Goal: Browse casually

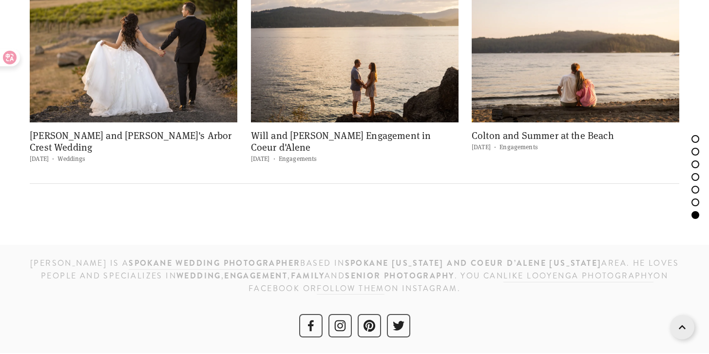
scroll to position [3886, 0]
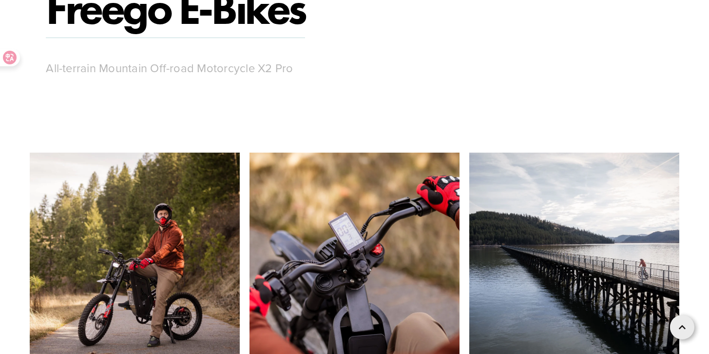
scroll to position [2192, 0]
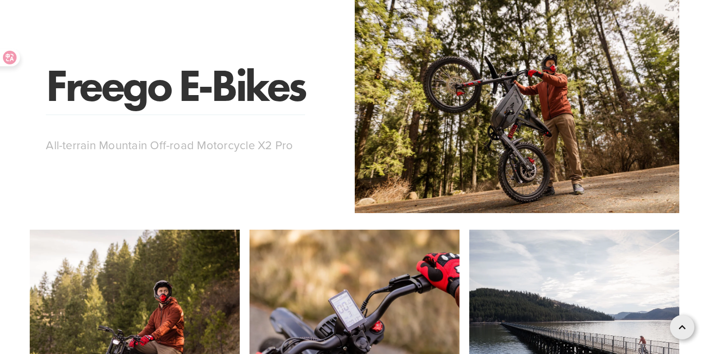
click at [242, 87] on link "Freego E-Bikes" at bounding box center [175, 87] width 259 height 58
drag, startPoint x: 242, startPoint y: 87, endPoint x: 159, endPoint y: 76, distance: 83.6
click at [159, 76] on link "Freego E-Bikes" at bounding box center [175, 87] width 259 height 58
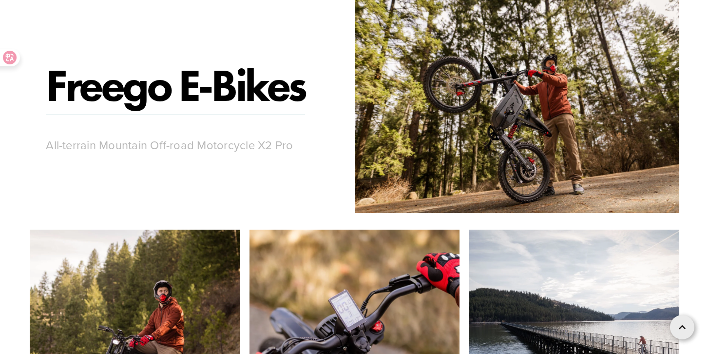
scroll to position [2172, 0]
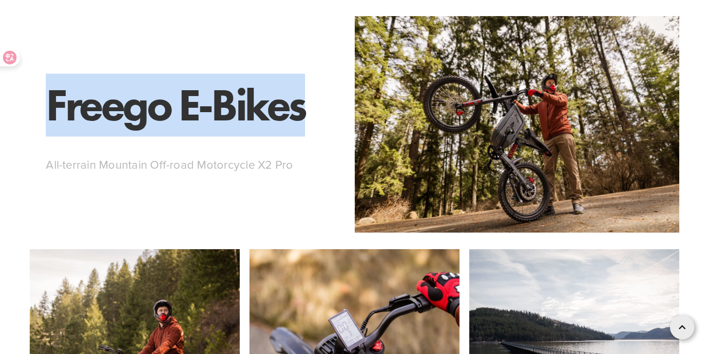
drag, startPoint x: 36, startPoint y: 88, endPoint x: 306, endPoint y: 91, distance: 270.5
click at [306, 91] on div "Freego E-Bikes" at bounding box center [273, 105] width 487 height 63
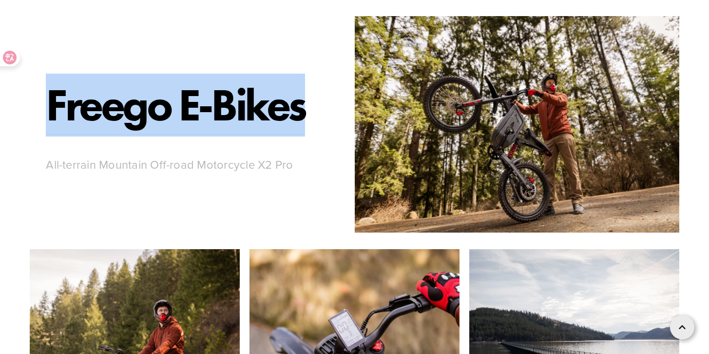
copy link "Freego E-Bikes"
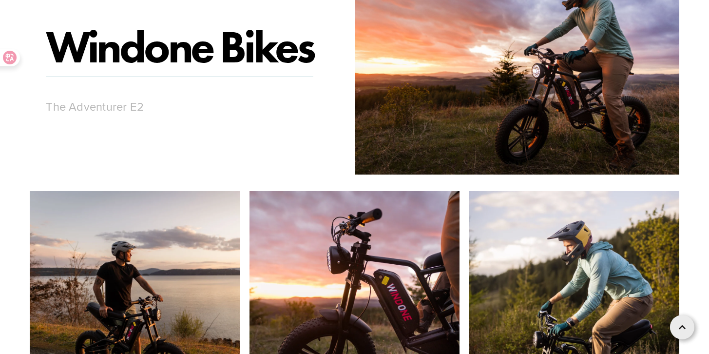
scroll to position [2799, 0]
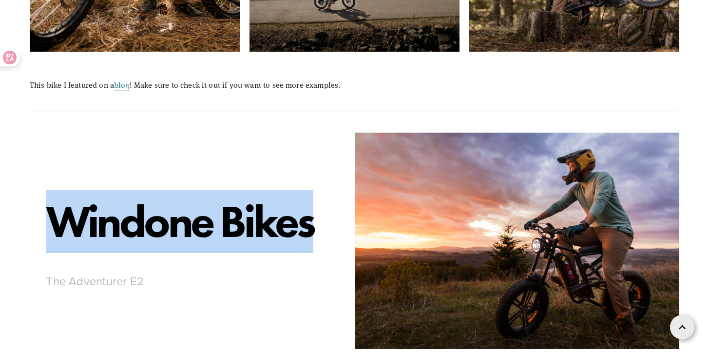
drag, startPoint x: 20, startPoint y: 218, endPoint x: 319, endPoint y: 240, distance: 299.5
copy link "Windone Bikes"
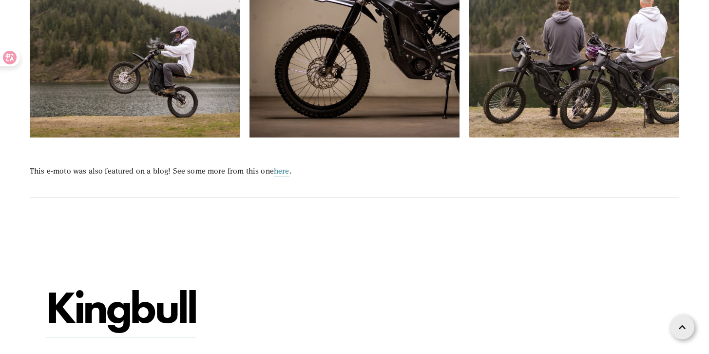
scroll to position [4323, 0]
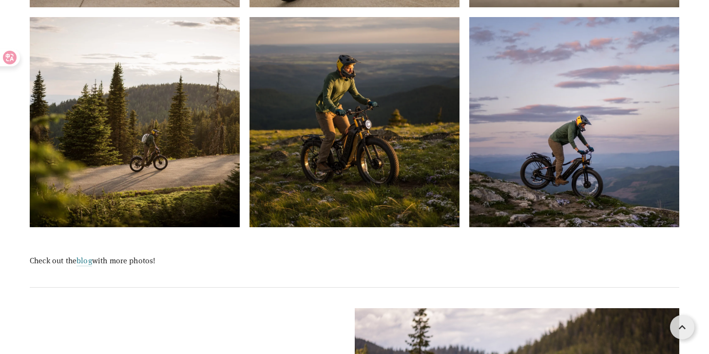
scroll to position [1145, 0]
